Goal: Task Accomplishment & Management: Manage account settings

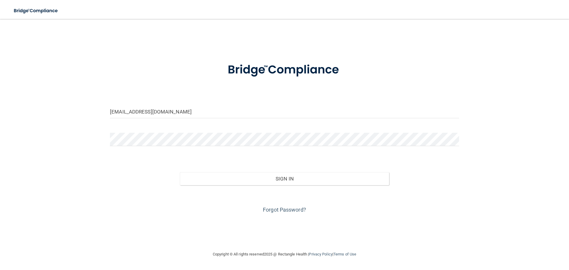
type input "[EMAIL_ADDRESS][DOMAIN_NAME]"
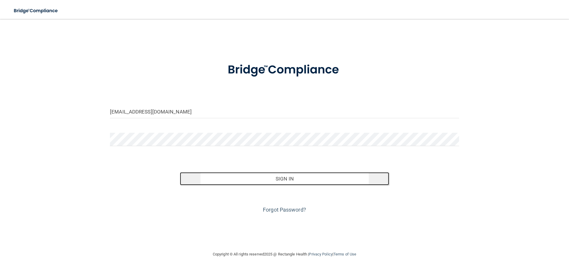
click at [299, 184] on button "Sign In" at bounding box center [284, 178] width 209 height 13
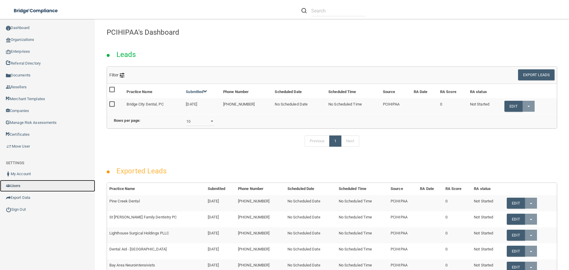
click at [23, 187] on link "Users" at bounding box center [47, 186] width 95 height 12
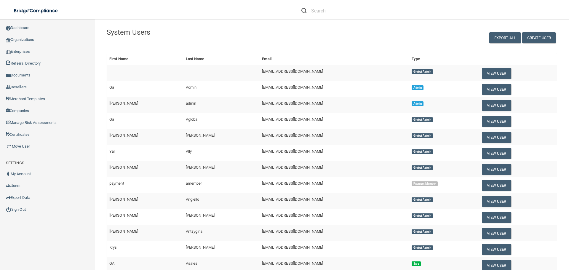
drag, startPoint x: 302, startPoint y: 79, endPoint x: 314, endPoint y: 79, distance: 12.1
click at [307, 79] on tbody "[EMAIL_ADDRESS][DOMAIN_NAME] Global Admin View User Qa Admin [EMAIL_ADDRESS][DO…" at bounding box center [332, 225] width 450 height 320
click at [328, 90] on td "[EMAIL_ADDRESS][DOMAIN_NAME]" at bounding box center [333, 89] width 149 height 16
click at [455, 40] on div "Create User Export All" at bounding box center [465, 34] width 191 height 18
click at [541, 38] on button "Create User" at bounding box center [538, 37] width 33 height 11
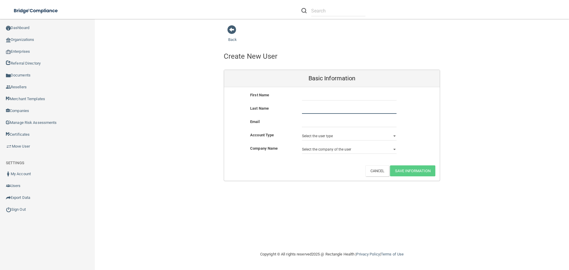
click at [317, 110] on input "text" at bounding box center [349, 109] width 94 height 9
click at [330, 95] on input "text" at bounding box center [349, 96] width 94 height 9
type input "[PERSON_NAME]"
click at [353, 133] on select "Select the user type Admin Sales Global Admin Payment Admin Payment Member" at bounding box center [349, 135] width 94 height 9
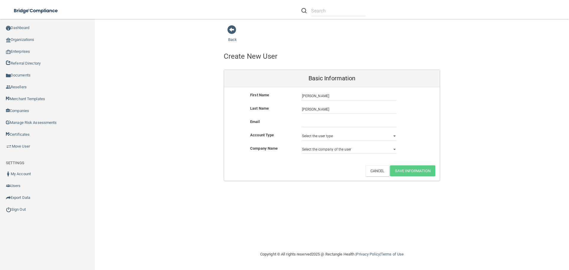
click at [331, 199] on div "Back Create New User Fill out the fields below to set up a new user account in …" at bounding box center [332, 135] width 450 height 220
click at [230, 40] on link "Back" at bounding box center [232, 36] width 9 height 12
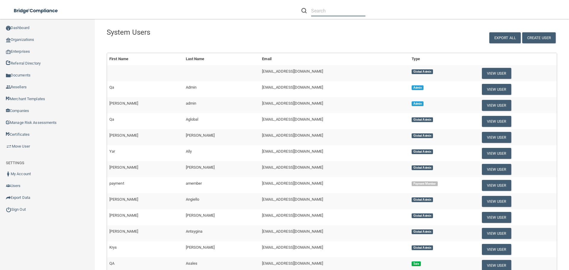
click at [336, 14] on input "text" at bounding box center [338, 10] width 54 height 11
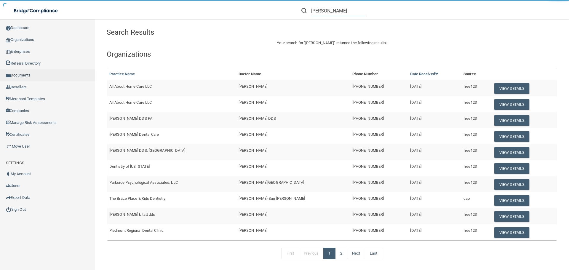
type input "[PERSON_NAME]"
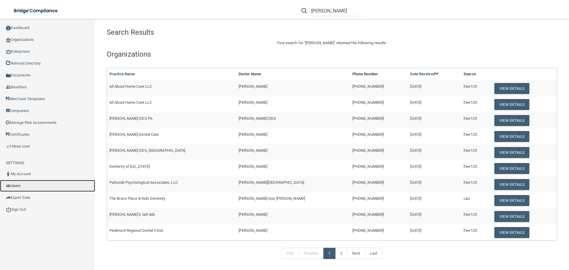
click at [34, 190] on link "Users" at bounding box center [47, 186] width 95 height 12
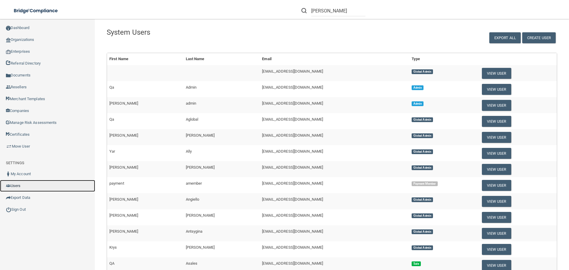
click at [39, 185] on link "Users" at bounding box center [47, 186] width 95 height 12
click at [338, 6] on input "[PERSON_NAME]" at bounding box center [338, 10] width 54 height 11
click at [355, 23] on main "System Users Create User Export All Success! New user created. × Error! The use…" at bounding box center [332, 144] width 474 height 251
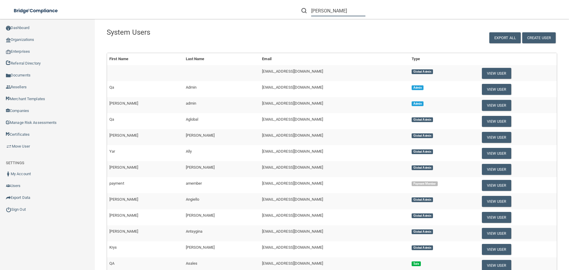
click at [344, 13] on input "[PERSON_NAME]" at bounding box center [338, 10] width 54 height 11
click at [238, 31] on h4 "System Users" at bounding box center [236, 32] width 259 height 8
drag, startPoint x: 105, startPoint y: 91, endPoint x: 121, endPoint y: 76, distance: 22.2
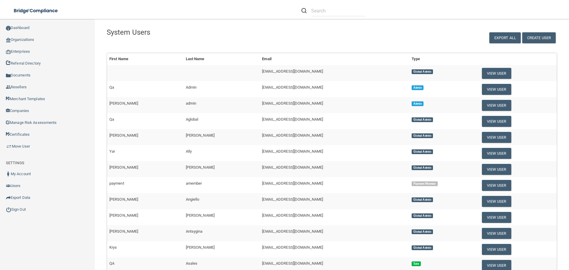
click at [107, 91] on div "First Name Last Name Email Type [EMAIL_ADDRESS][DOMAIN_NAME] Global Admin View …" at bounding box center [331, 219] width 459 height 333
click at [122, 57] on th "First Name" at bounding box center [145, 59] width 76 height 12
click at [184, 35] on h4 "System Users" at bounding box center [236, 32] width 259 height 8
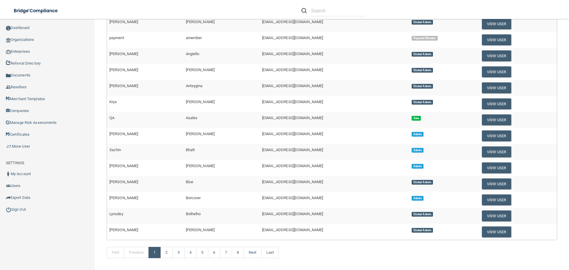
scroll to position [166, 0]
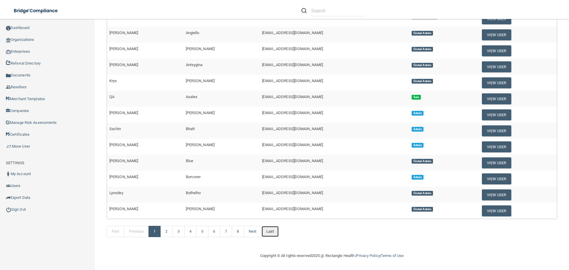
click at [274, 233] on link "Last" at bounding box center [269, 231] width 17 height 11
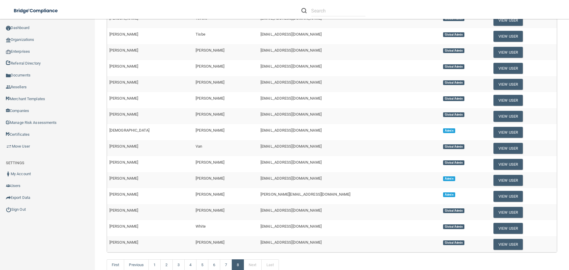
scroll to position [86, 0]
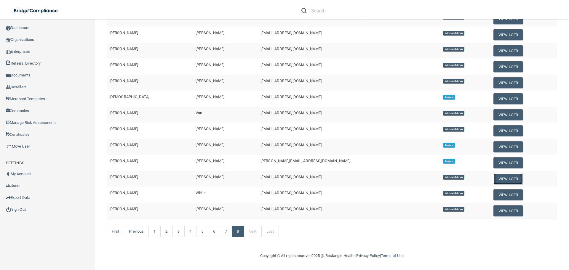
click at [493, 177] on button "View User" at bounding box center [507, 178] width 29 height 11
select select "global_admin"
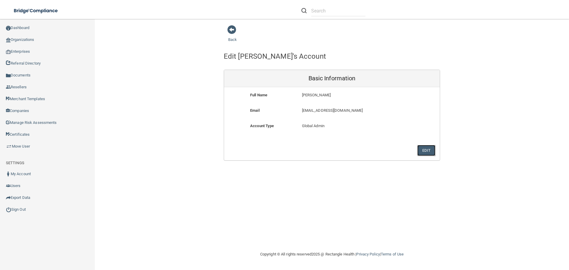
click at [429, 151] on button "Edit" at bounding box center [426, 150] width 18 height 11
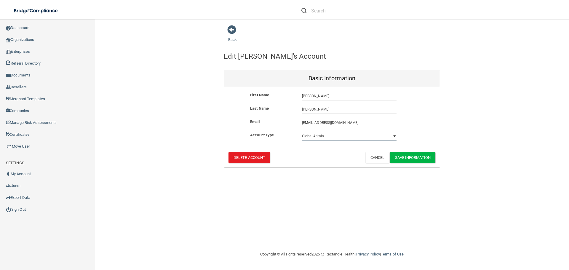
click at [345, 137] on select "Select the user type Admin Sales Global Admin Payment Admin Payment Member" at bounding box center [349, 135] width 94 height 9
click at [346, 137] on select "Select the user type Admin Sales Global Admin Payment Admin Payment Member" at bounding box center [349, 135] width 94 height 9
click at [242, 122] on div "Email [EMAIL_ADDRESS][DOMAIN_NAME] [EMAIL_ADDRESS][DOMAIN_NAME]" at bounding box center [332, 122] width 216 height 9
click at [378, 161] on button "Cancel" at bounding box center [377, 157] width 24 height 11
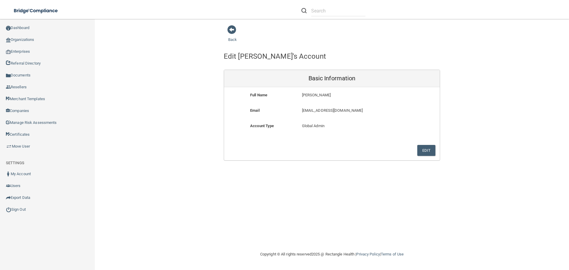
click at [216, 212] on div "Back Edit [PERSON_NAME]'s Account Basic Information Full Name [PERSON_NAME] [PE…" at bounding box center [332, 135] width 450 height 220
click at [235, 35] on div "Back" at bounding box center [242, 34] width 36 height 18
click at [233, 42] on div "Back" at bounding box center [242, 34] width 36 height 18
click at [233, 41] on link "Back" at bounding box center [232, 36] width 9 height 12
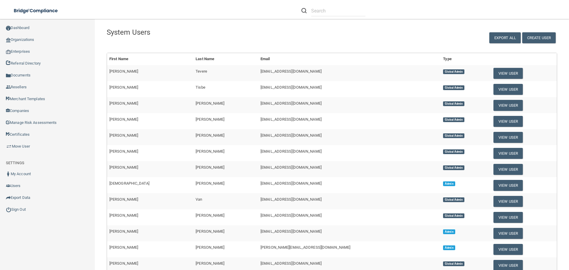
click at [232, 14] on div "Toggle navigation" at bounding box center [118, 10] width 237 height 21
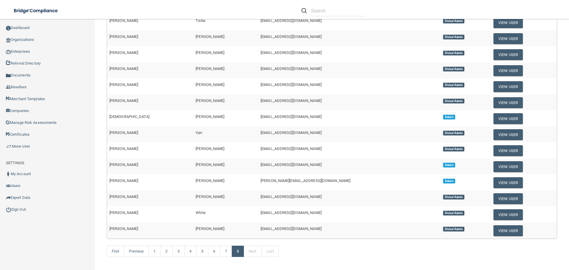
scroll to position [86, 0]
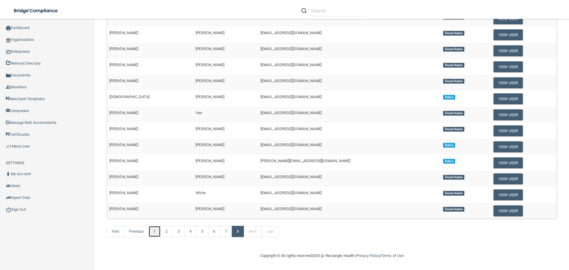
click at [156, 234] on link "1" at bounding box center [154, 231] width 12 height 11
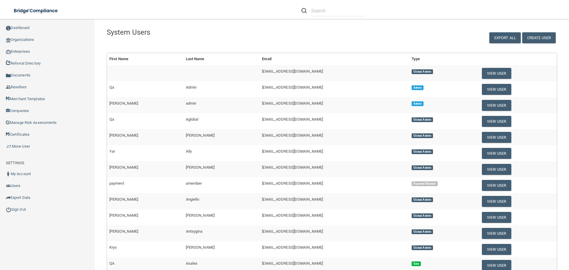
click at [70, 235] on div "Compliance HIPAA Learn More! OSHA Learn More! PCI PCI Compliance Merchant Savin…" at bounding box center [47, 147] width 95 height 251
